Goal: Task Accomplishment & Management: Understand process/instructions

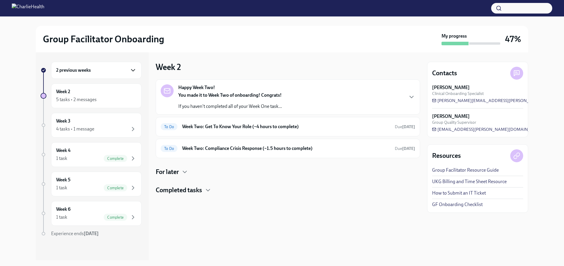
click at [129, 69] on icon "button" at bounding box center [132, 70] width 7 height 7
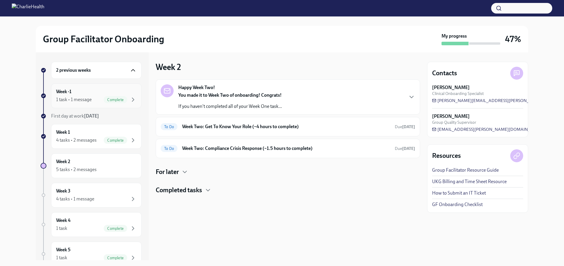
click at [93, 98] on div "1 task • 1 message Complete" at bounding box center [96, 99] width 80 height 7
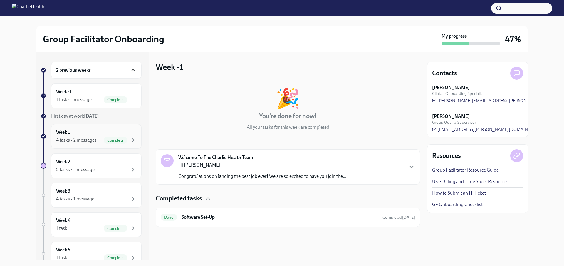
click at [90, 136] on div "Week 1 4 tasks • 2 messages Complete" at bounding box center [96, 136] width 80 height 15
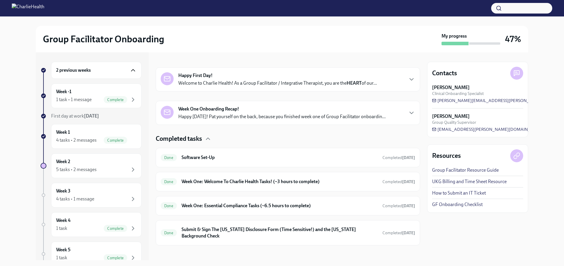
scroll to position [86, 0]
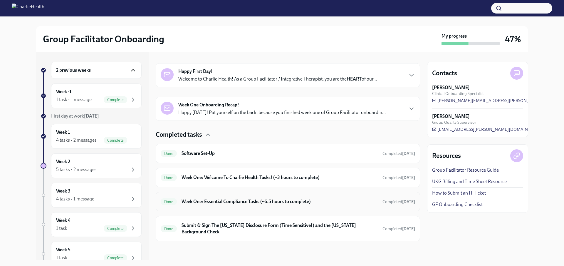
click at [237, 199] on h6 "Week One: Essential Compliance Tasks (~6.5 hours to complete)" at bounding box center [279, 201] width 196 height 6
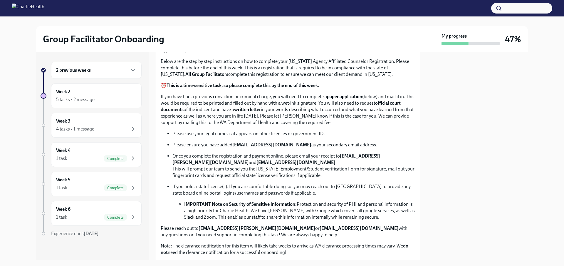
scroll to position [264, 0]
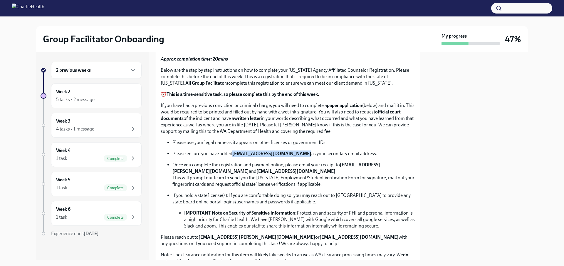
drag, startPoint x: 233, startPoint y: 151, endPoint x: 287, endPoint y: 152, distance: 54.3
click at [297, 152] on p "Please ensure you have added [EMAIL_ADDRESS][DOMAIN_NAME] as your secondary ema…" at bounding box center [293, 153] width 243 height 6
copy strong "[EMAIL_ADDRESS][DOMAIN_NAME]"
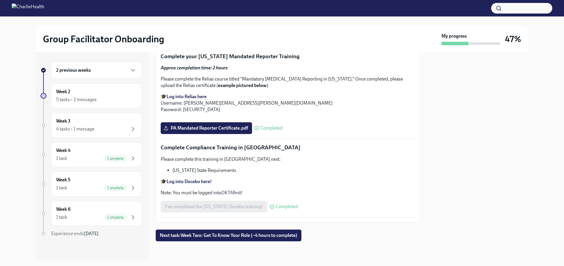
scroll to position [1286, 0]
click at [106, 101] on div "5 tasks • 2 messages" at bounding box center [96, 99] width 80 height 7
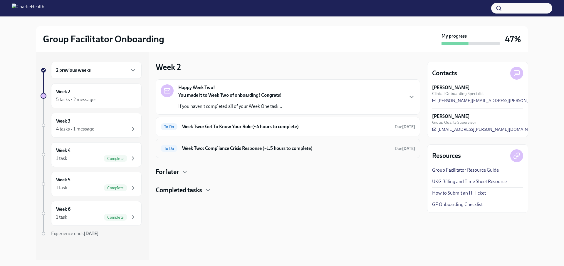
click at [190, 151] on h6 "Week Two: Compliance Crisis Response (~1.5 hours to complete)" at bounding box center [286, 148] width 208 height 6
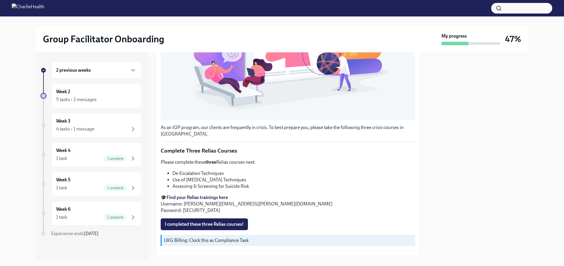
scroll to position [177, 0]
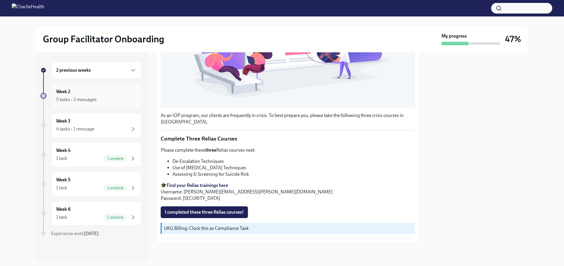
click at [92, 95] on div "Week 2 5 tasks • 2 messages" at bounding box center [96, 95] width 80 height 15
